Goal: Obtain resource: Download file/media

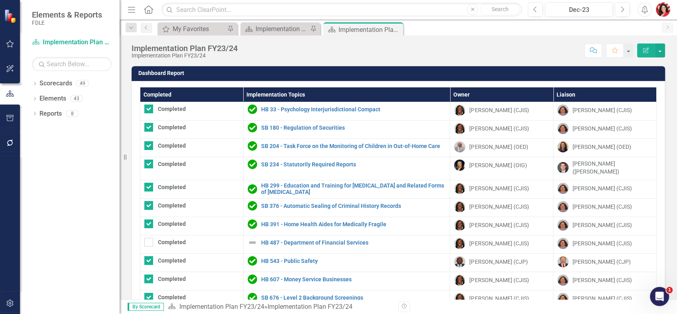
click at [284, 38] on div "Implementation Plan FY23/24 Implementation Plan FY23/24 Score: N/A Dec-23 Compl…" at bounding box center [399, 47] width 558 height 24
click at [284, 31] on div "Implementation Plan FY25/26" at bounding box center [282, 29] width 53 height 10
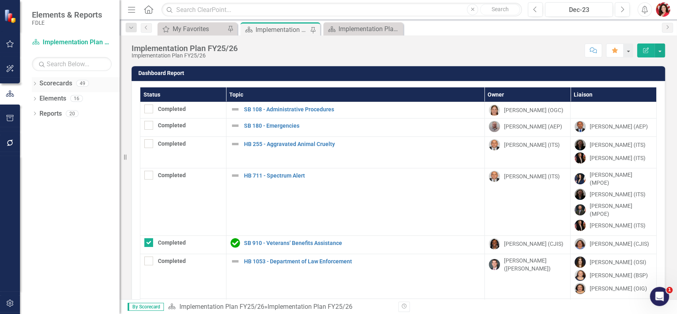
click at [37, 83] on div "Dropdown Scorecards 49" at bounding box center [76, 84] width 88 height 15
click at [36, 83] on icon "Dropdown" at bounding box center [35, 84] width 6 height 4
click at [39, 102] on div "Dropdown" at bounding box center [39, 98] width 6 height 7
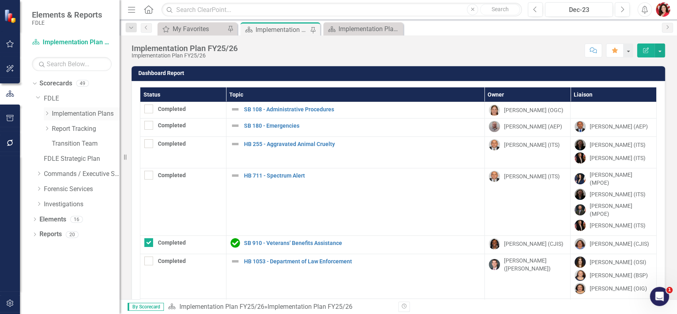
click at [47, 116] on div "Dropdown" at bounding box center [47, 113] width 6 height 7
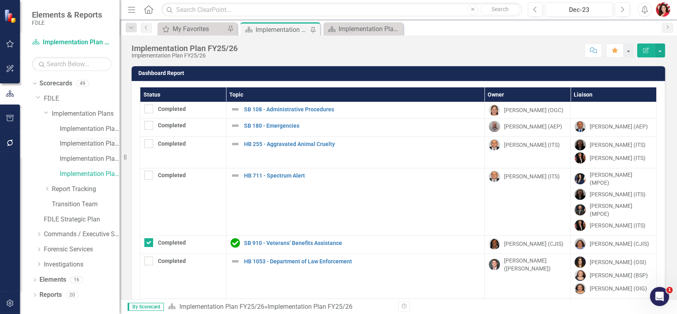
click at [89, 138] on div "Implementation Plan FY23/24" at bounding box center [90, 143] width 60 height 13
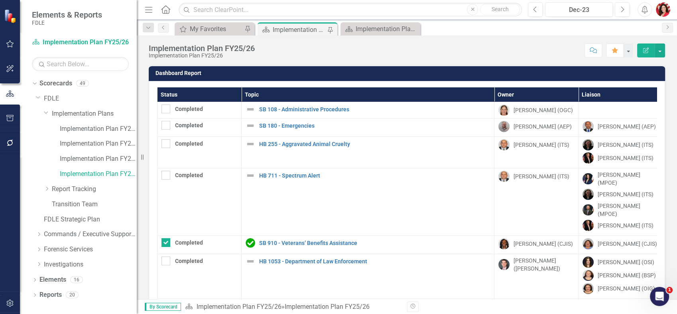
drag, startPoint x: 121, startPoint y: 142, endPoint x: 137, endPoint y: 142, distance: 15.6
click at [137, 142] on div "Resize" at bounding box center [140, 157] width 6 height 314
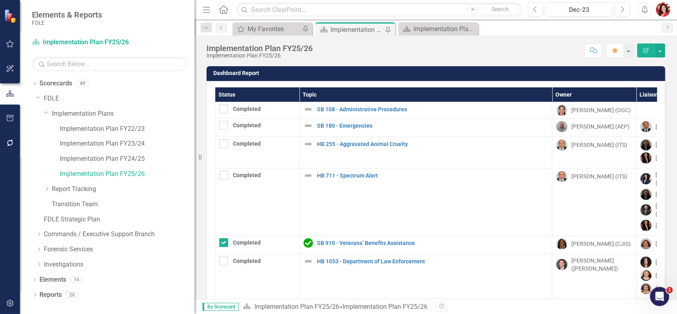
drag, startPoint x: 138, startPoint y: 140, endPoint x: 195, endPoint y: 140, distance: 57.0
click at [195, 140] on div "Resize" at bounding box center [198, 157] width 6 height 314
click at [129, 156] on link "Implementation Plan FY24/25" at bounding box center [127, 158] width 135 height 9
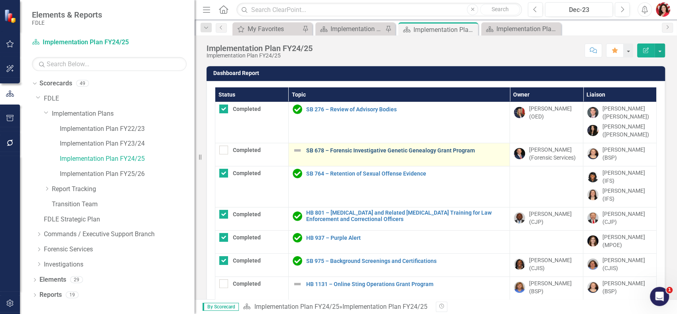
click at [363, 148] on link "SB 678 – Forensic Investigative Genetic Genealogy Grant Program" at bounding box center [405, 151] width 199 height 6
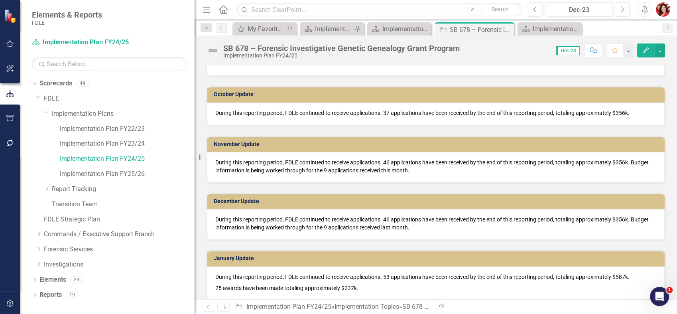
scroll to position [798, 0]
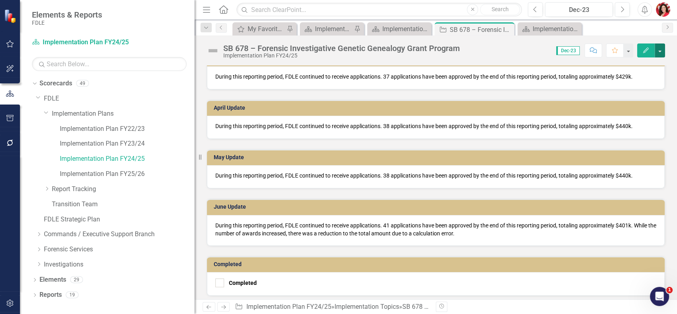
click at [660, 50] on button "button" at bounding box center [660, 50] width 10 height 14
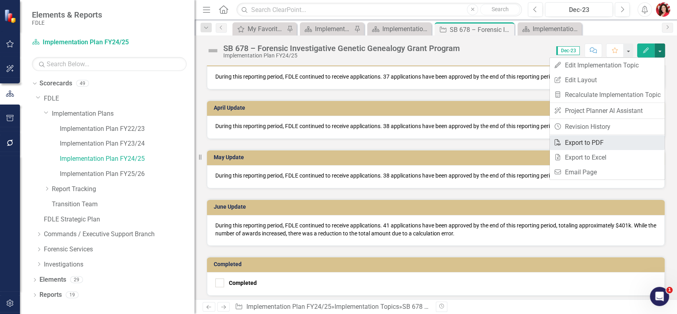
click at [605, 141] on link "PDF Export to PDF" at bounding box center [607, 142] width 115 height 15
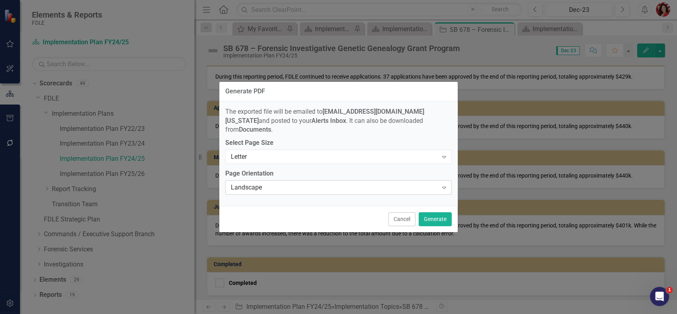
click at [433, 188] on div "Landscape Expand" at bounding box center [338, 187] width 227 height 14
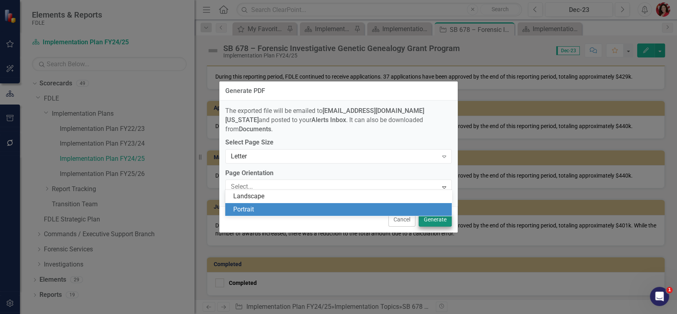
drag, startPoint x: 428, startPoint y: 207, endPoint x: 432, endPoint y: 214, distance: 8.1
click at [428, 207] on div "Portrait" at bounding box center [340, 209] width 214 height 9
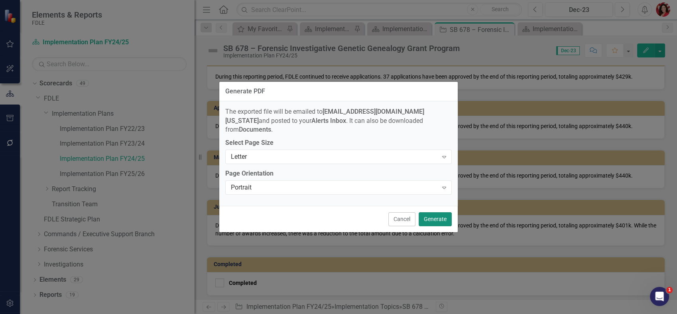
click at [432, 215] on button "Generate" at bounding box center [435, 219] width 33 height 14
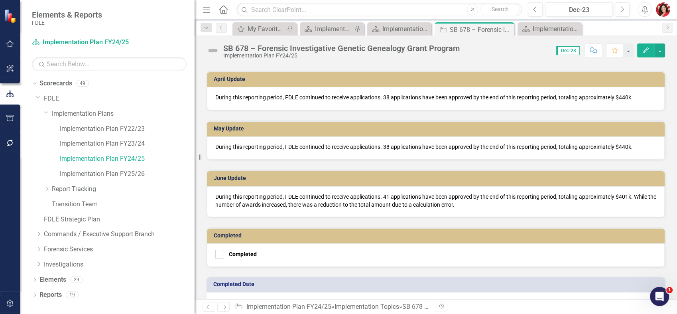
scroll to position [826, 0]
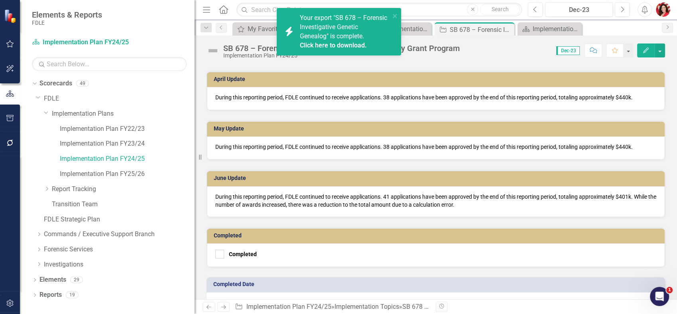
drag, startPoint x: 593, startPoint y: 0, endPoint x: 337, endPoint y: 41, distance: 259.7
click at [337, 41] on link "Click here to download." at bounding box center [333, 45] width 67 height 8
